Goal: Task Accomplishment & Management: Manage account settings

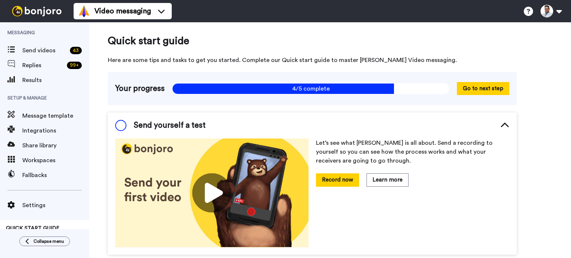
scroll to position [13, 0]
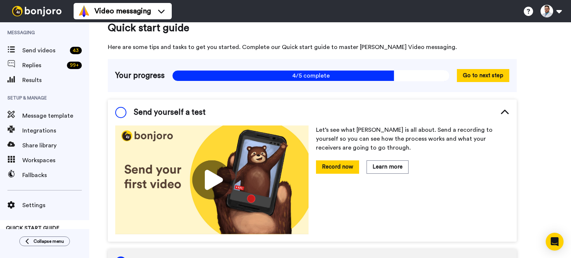
click at [110, 22] on ul "Video messaging Switch to Video messaging Testimonials Settings Discover Help &…" at bounding box center [123, 11] width 98 height 22
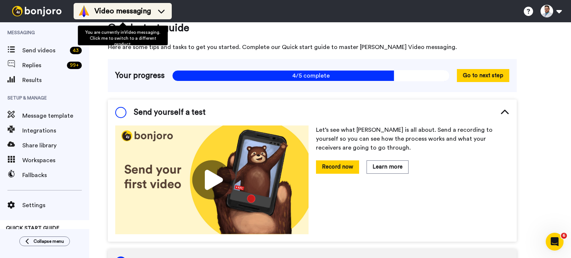
click at [117, 10] on span "Video messaging" at bounding box center [122, 11] width 56 height 10
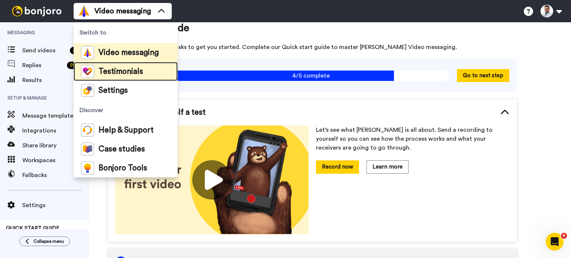
click at [116, 74] on span "Testimonials" at bounding box center [120, 71] width 45 height 7
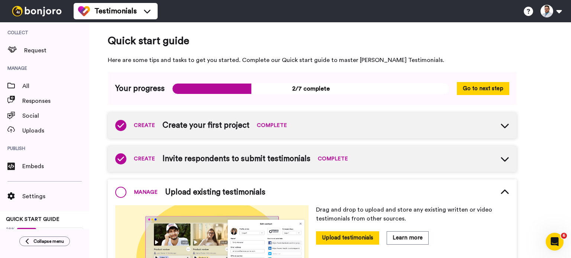
click at [191, 124] on span "Create your first project" at bounding box center [205, 125] width 87 height 11
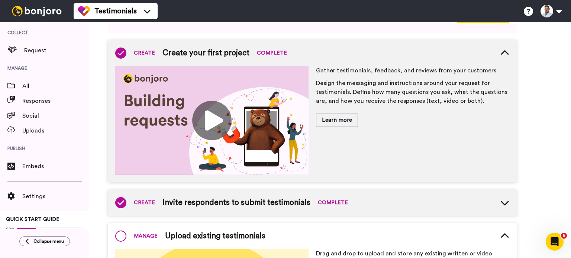
scroll to position [74, 0]
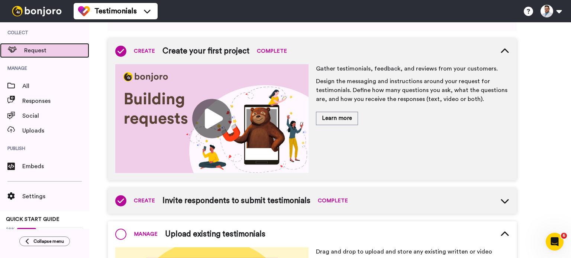
click at [42, 53] on span "Request" at bounding box center [56, 50] width 65 height 9
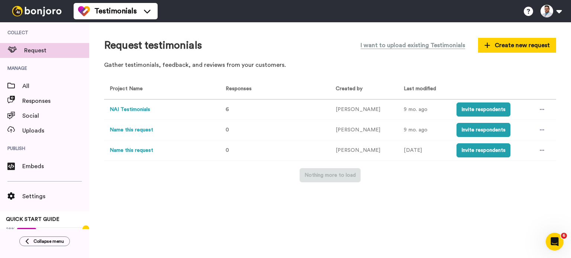
click at [130, 133] on button "Name this request" at bounding box center [131, 130] width 43 height 8
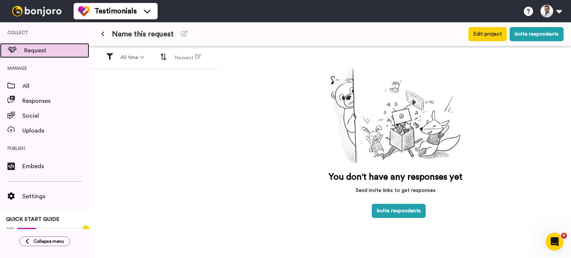
click at [37, 46] on span "Request" at bounding box center [56, 50] width 65 height 9
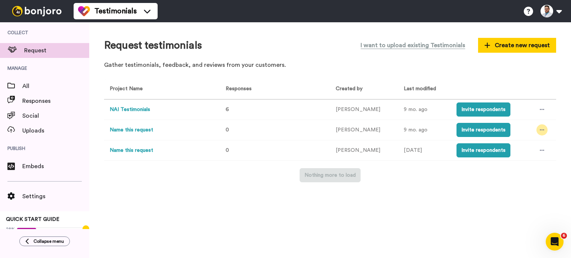
click at [544, 131] on div at bounding box center [541, 129] width 11 height 11
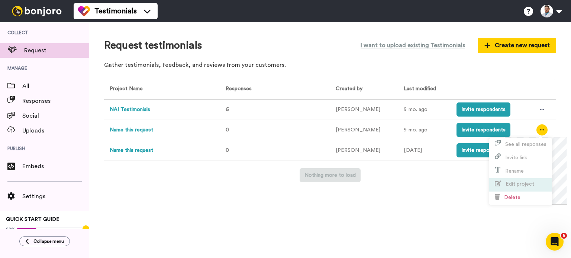
click at [520, 184] on span "Edit project" at bounding box center [519, 184] width 29 height 5
